Goal: Information Seeking & Learning: Compare options

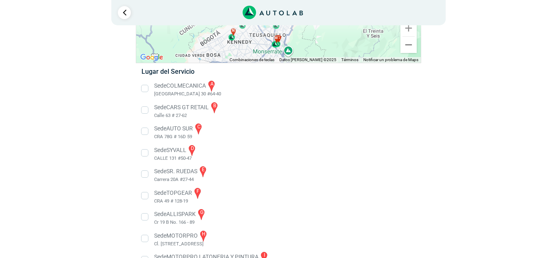
scroll to position [102, 0]
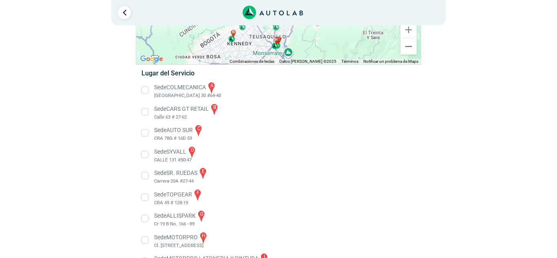
click at [145, 91] on li "Sede COLMECANICA a [GEOGRAPHIC_DATA] 30 #64-40" at bounding box center [278, 90] width 286 height 18
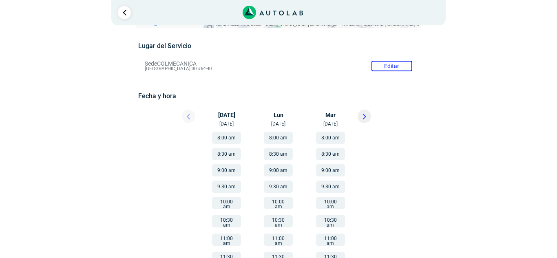
scroll to position [65, 0]
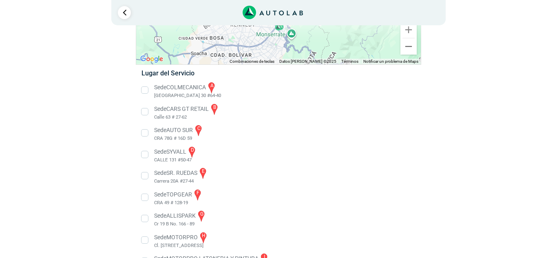
click at [146, 113] on li "Sede CARS GT RETAIL b Calle 63 # 27-62" at bounding box center [278, 112] width 286 height 18
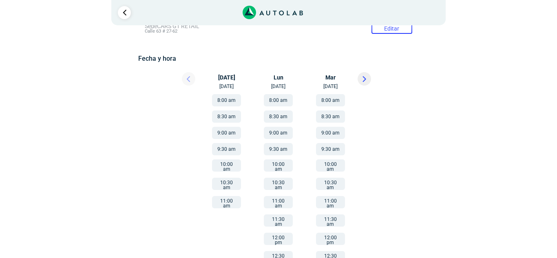
scroll to position [114, 0]
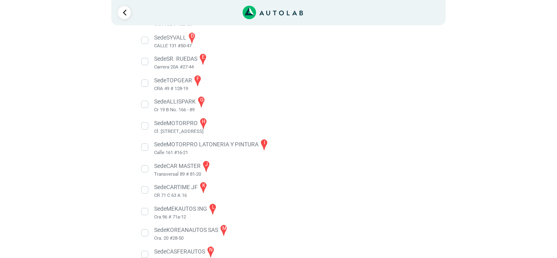
scroll to position [232, 0]
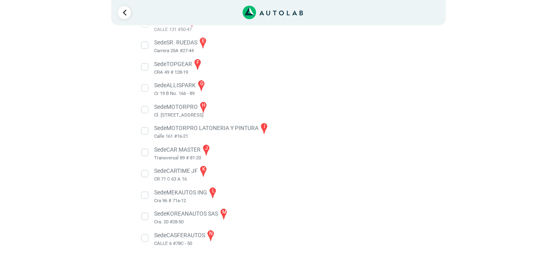
click at [147, 174] on li "Sede CARTIME JF k CR 71 C 63 A 16" at bounding box center [278, 174] width 286 height 18
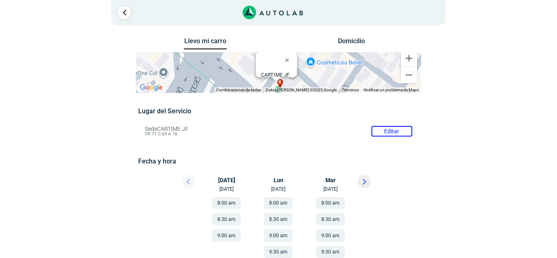
scroll to position [16, 0]
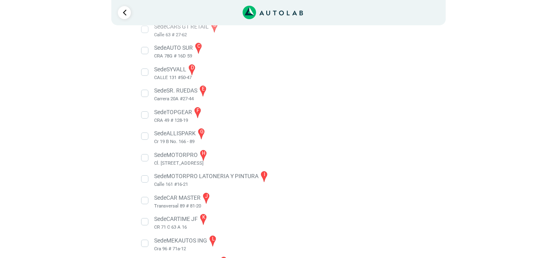
scroll to position [183, 0]
click at [144, 201] on li "Sede CAR MASTER j Transversal 89 # 81-20" at bounding box center [278, 202] width 286 height 18
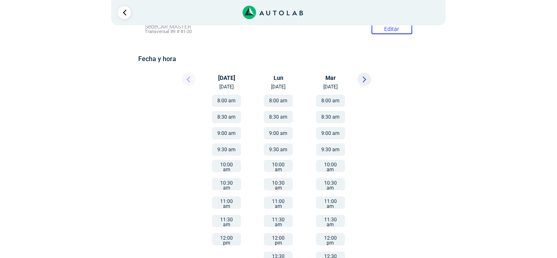
scroll to position [114, 0]
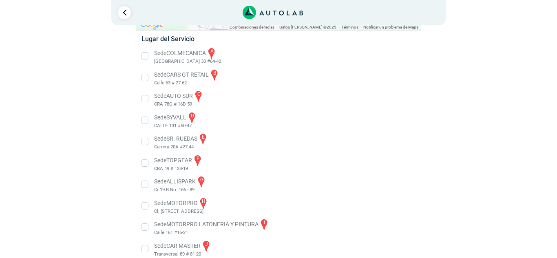
scroll to position [134, 0]
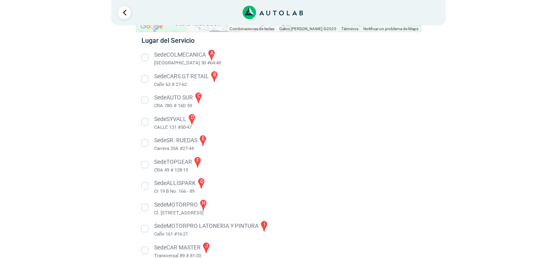
click at [204, 140] on li "Sede SR. RUEDAS e Carrera 20A #27-44" at bounding box center [278, 143] width 286 height 18
